Goal: Task Accomplishment & Management: Complete application form

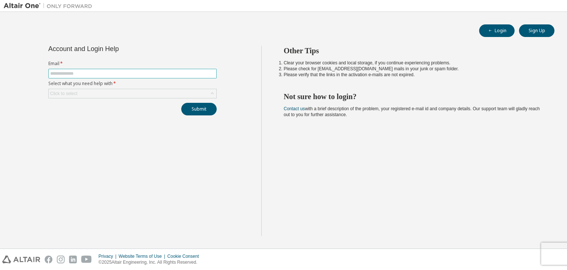
click at [159, 76] on span at bounding box center [132, 74] width 168 height 10
click at [153, 76] on span at bounding box center [132, 74] width 168 height 10
drag, startPoint x: 152, startPoint y: 118, endPoint x: 147, endPoint y: 56, distance: 62.6
click at [147, 56] on div "Account and Login Help Email * Select what you need help with * Click to select…" at bounding box center [133, 141] width 258 height 190
click at [120, 65] on label "Email *" at bounding box center [132, 64] width 168 height 6
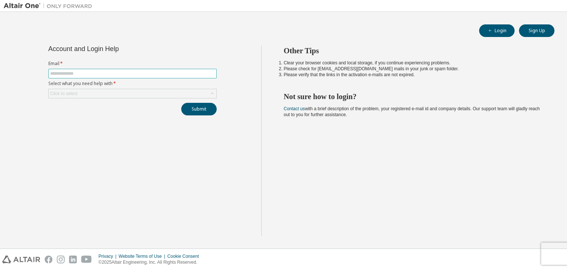
click at [118, 76] on input "text" at bounding box center [132, 74] width 165 height 6
type input "**********"
click at [114, 93] on div "Click to select" at bounding box center [133, 93] width 168 height 9
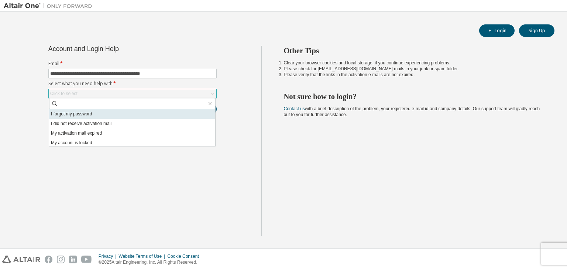
click at [100, 111] on li "I forgot my password" at bounding box center [132, 114] width 166 height 10
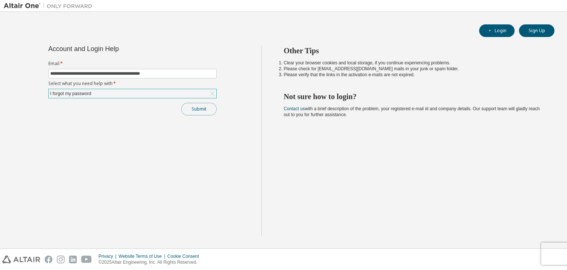
click at [207, 109] on button "Submit" at bounding box center [198, 109] width 35 height 13
